Goal: Browse casually: Explore the website without a specific task or goal

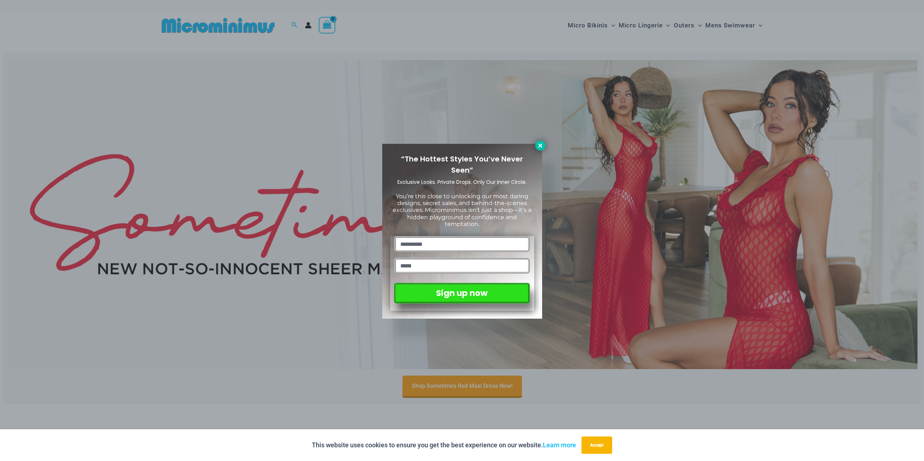
click at [543, 144] on icon at bounding box center [540, 146] width 6 height 6
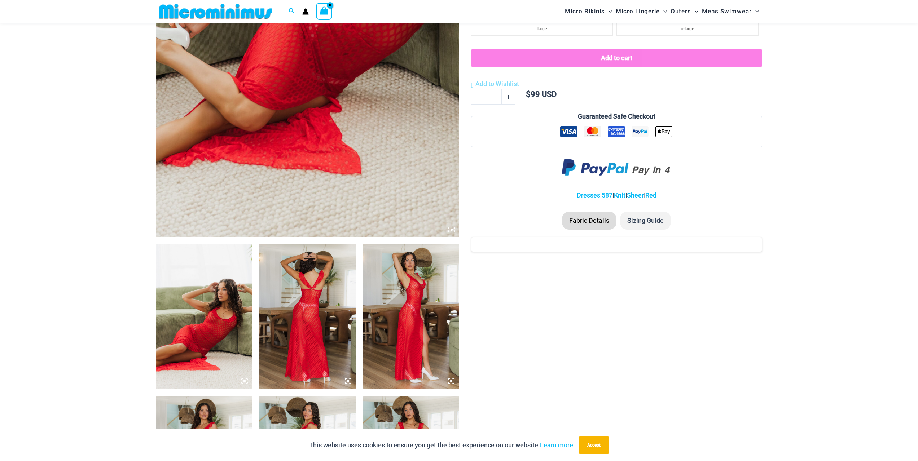
scroll to position [283, 0]
click at [219, 307] on img at bounding box center [204, 316] width 96 height 144
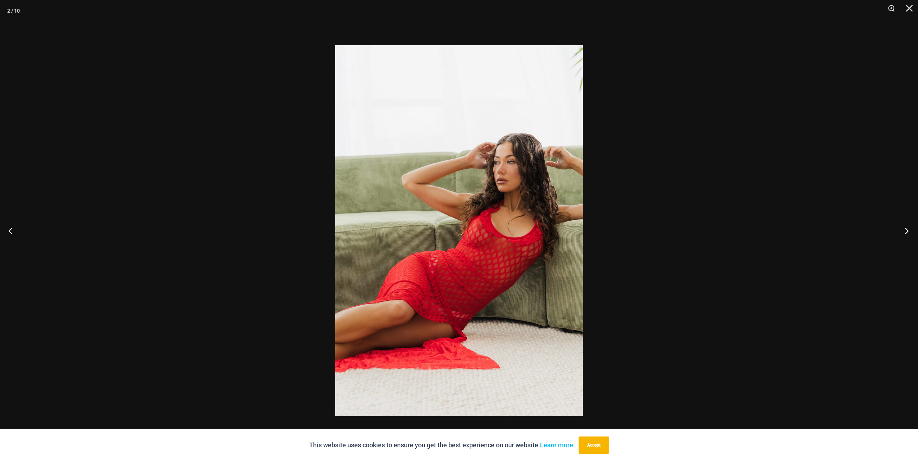
click at [910, 232] on button "Next" at bounding box center [904, 231] width 27 height 36
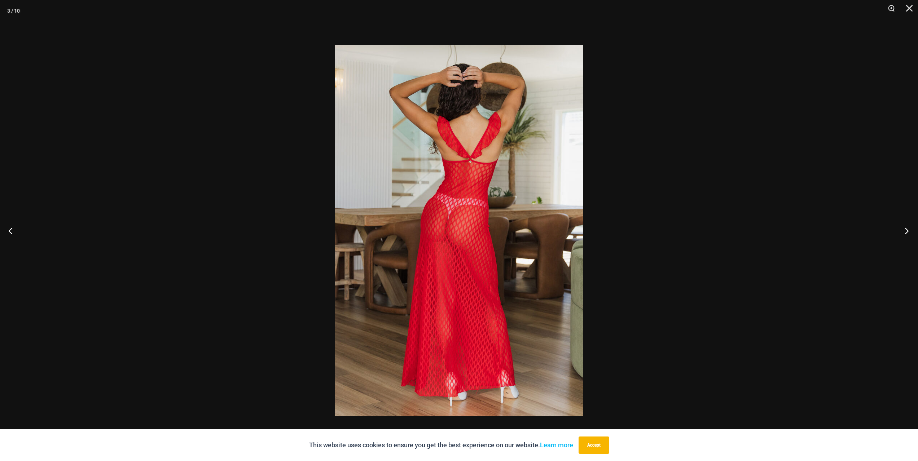
click at [910, 232] on button "Next" at bounding box center [904, 231] width 27 height 36
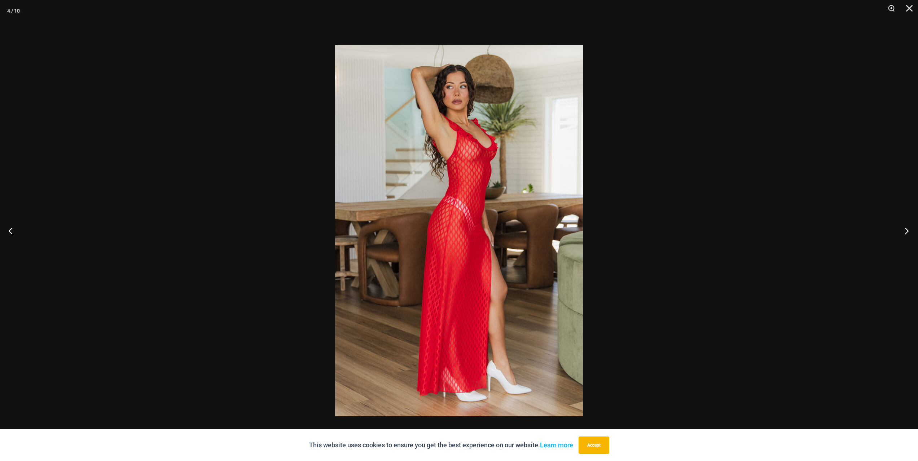
click at [910, 232] on button "Next" at bounding box center [904, 231] width 27 height 36
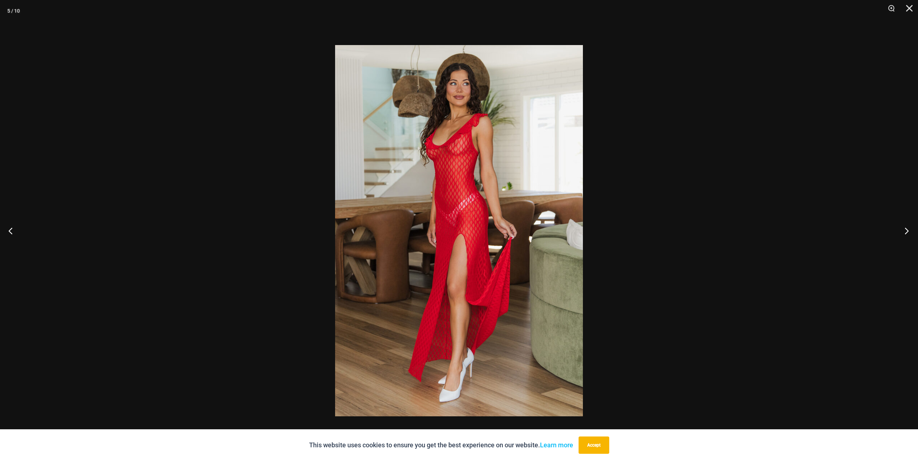
click at [910, 232] on button "Next" at bounding box center [904, 231] width 27 height 36
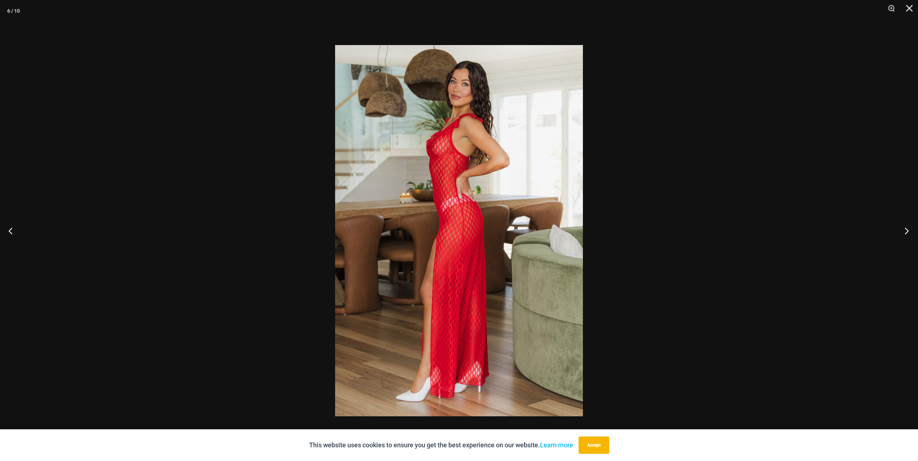
click at [910, 232] on button "Next" at bounding box center [904, 231] width 27 height 36
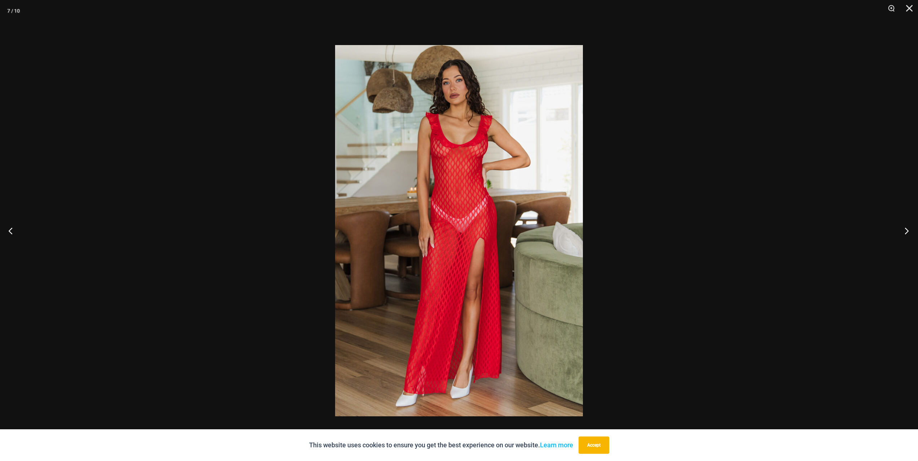
click at [910, 232] on button "Next" at bounding box center [904, 231] width 27 height 36
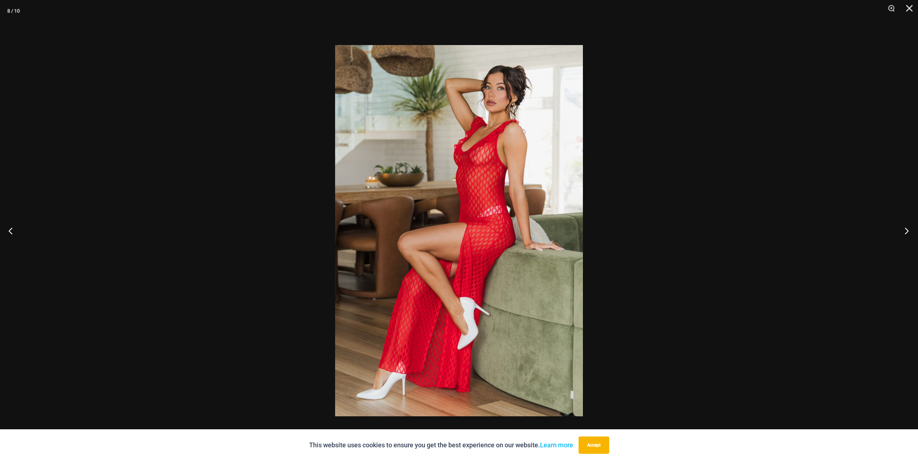
click at [910, 232] on button "Next" at bounding box center [904, 231] width 27 height 36
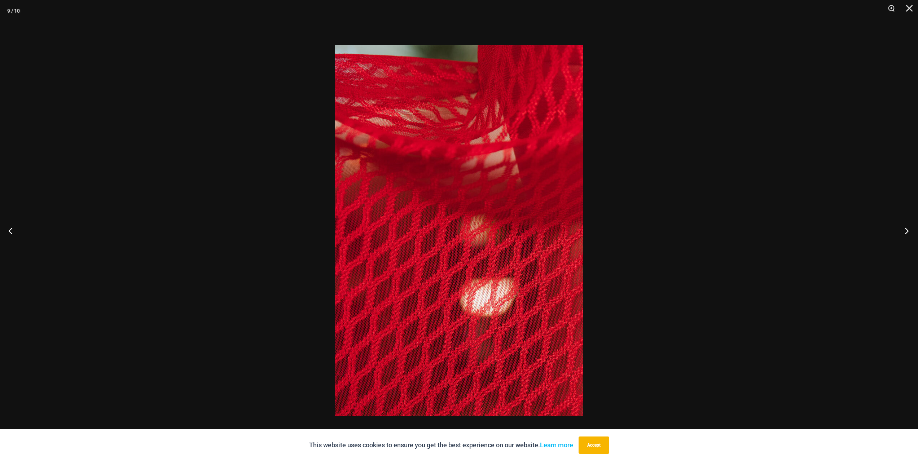
click at [910, 232] on button "Next" at bounding box center [904, 231] width 27 height 36
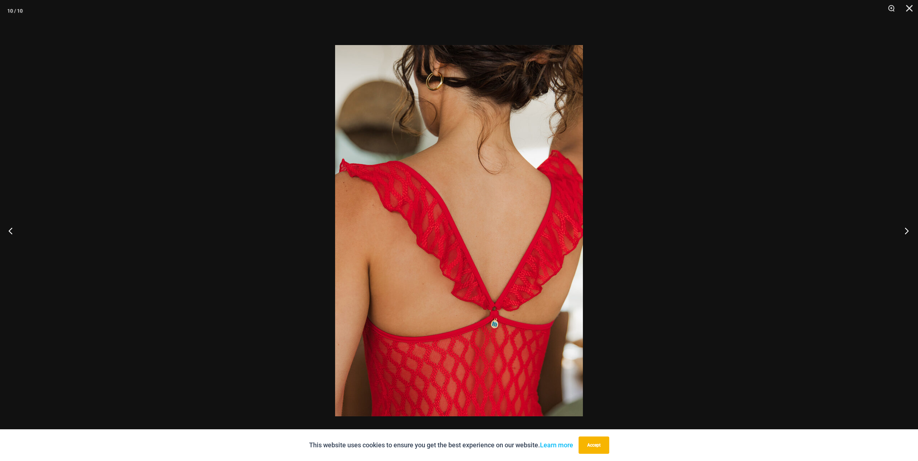
click at [908, 231] on button "Next" at bounding box center [904, 231] width 27 height 36
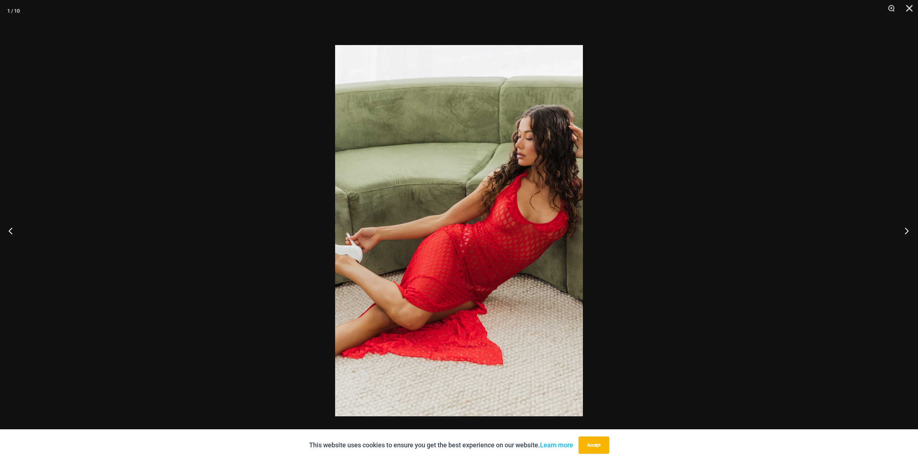
click at [908, 231] on button "Next" at bounding box center [904, 231] width 27 height 36
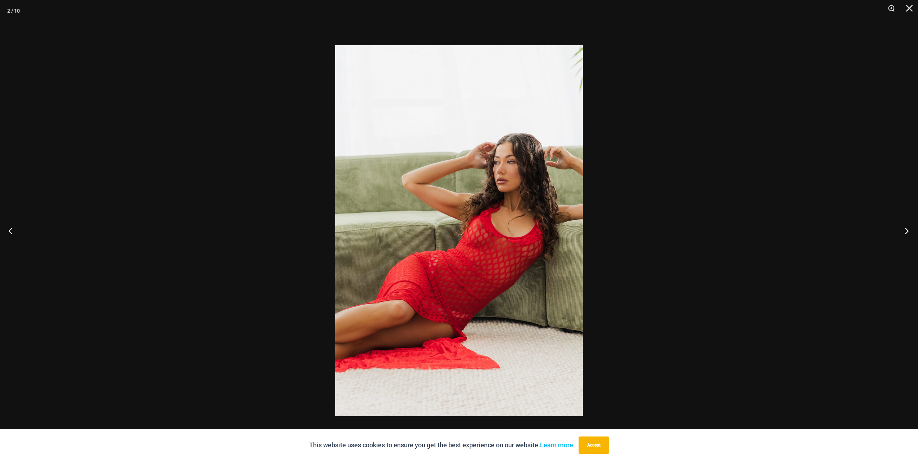
click at [908, 231] on button "Next" at bounding box center [904, 231] width 27 height 36
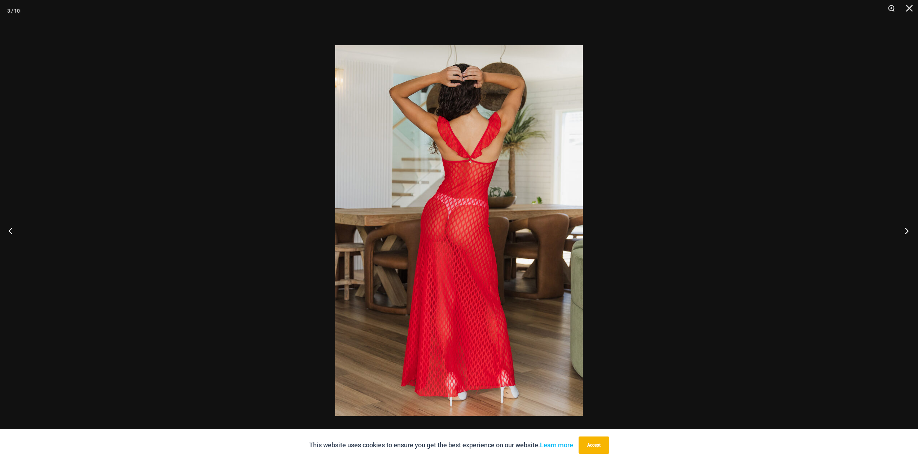
click at [908, 231] on button "Next" at bounding box center [904, 231] width 27 height 36
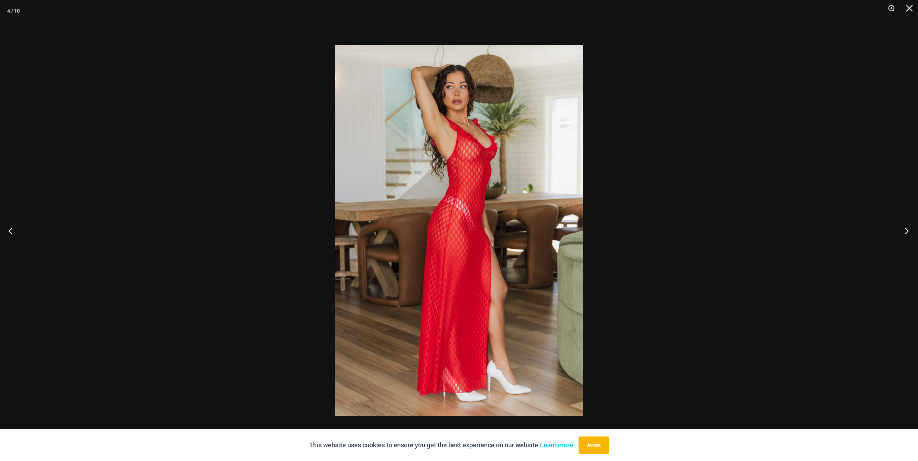
click at [908, 231] on button "Next" at bounding box center [904, 231] width 27 height 36
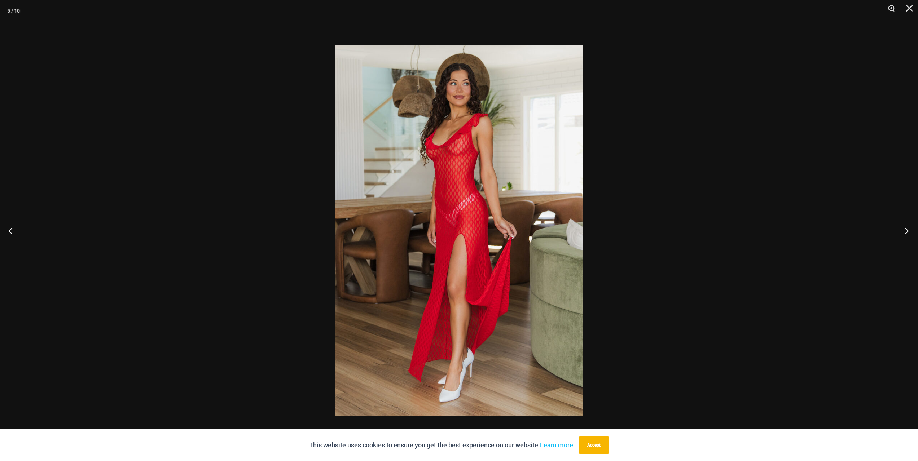
click at [908, 231] on button "Next" at bounding box center [904, 231] width 27 height 36
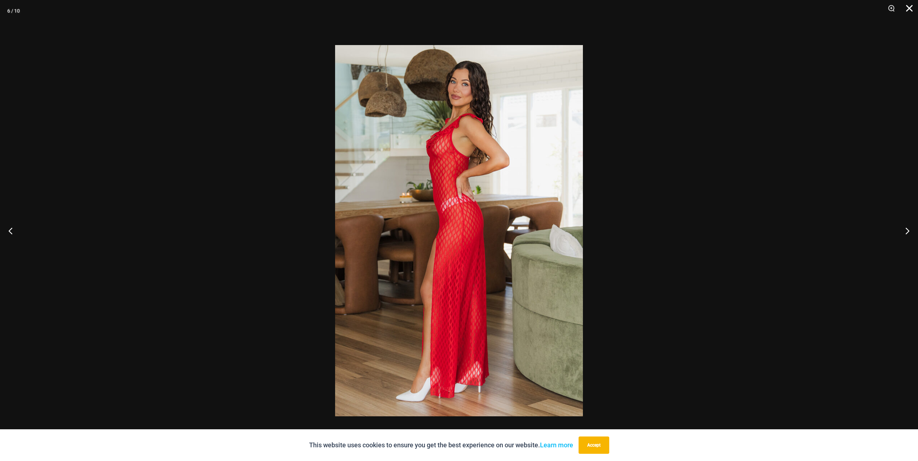
click at [910, 9] on button "Close" at bounding box center [907, 11] width 18 height 22
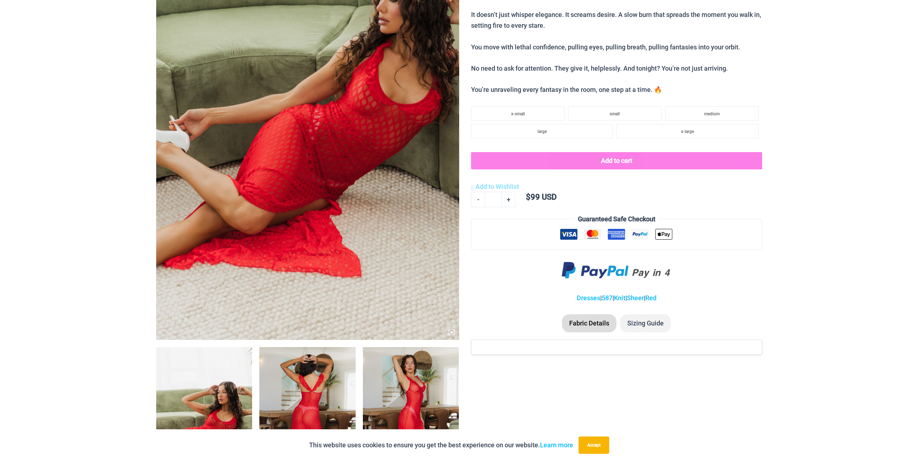
scroll to position [0, 0]
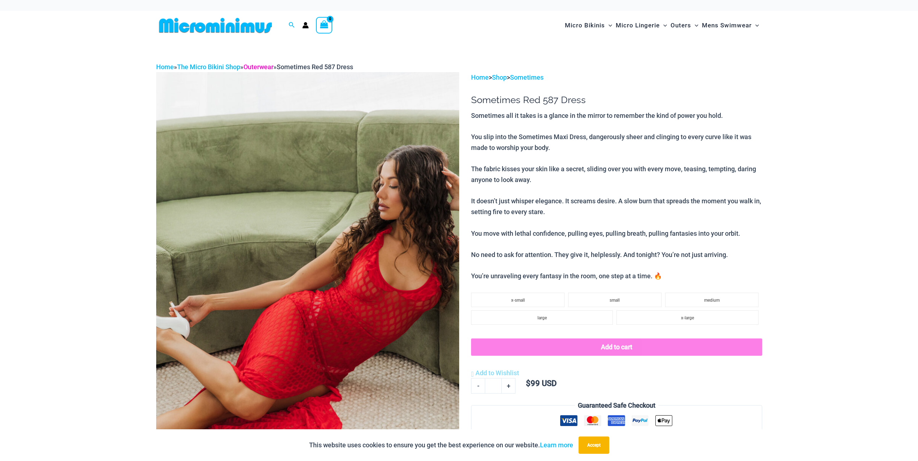
click at [267, 65] on link "Outerwear" at bounding box center [259, 67] width 30 height 8
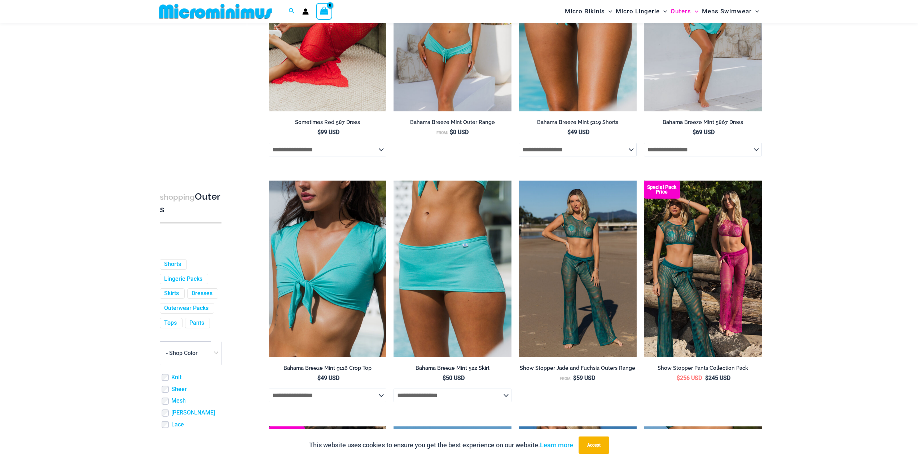
scroll to position [211, 0]
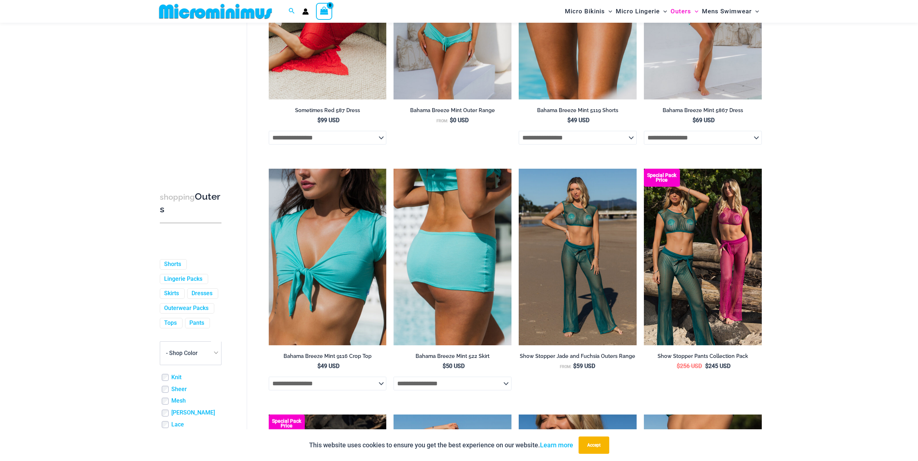
click at [456, 220] on img at bounding box center [453, 257] width 118 height 177
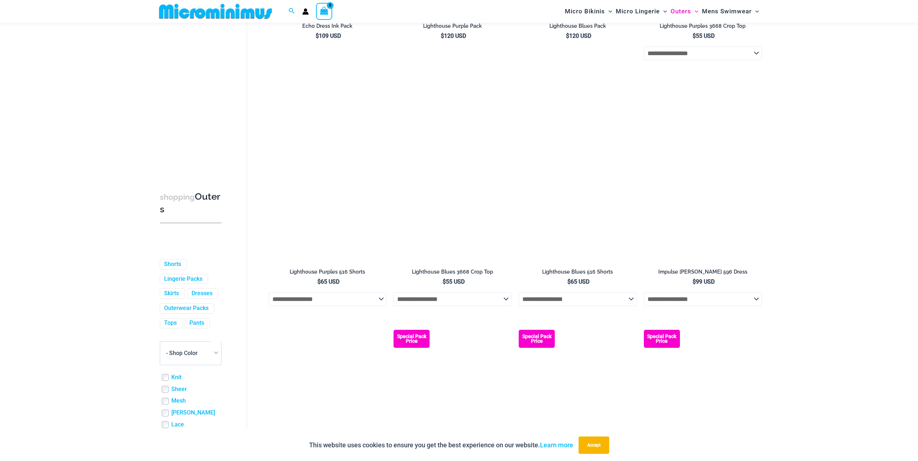
scroll to position [1294, 0]
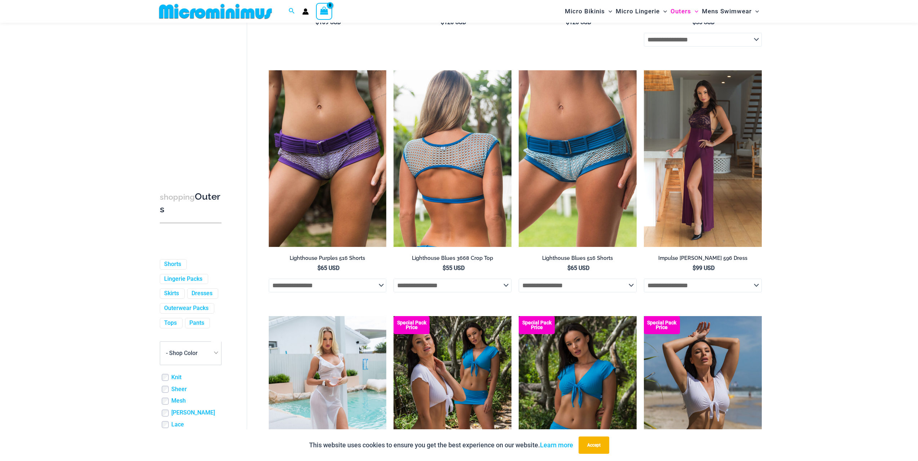
click at [419, 199] on img at bounding box center [453, 158] width 118 height 177
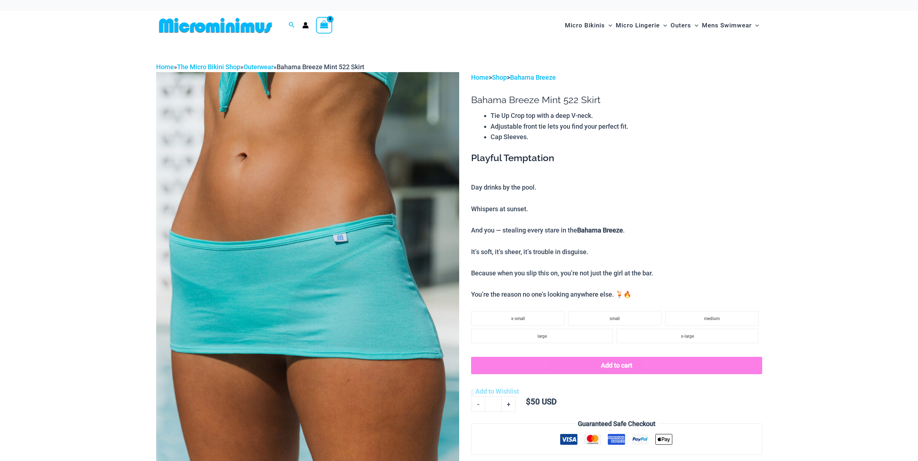
drag, startPoint x: 286, startPoint y: 176, endPoint x: 286, endPoint y: 172, distance: 4.3
